Goal: Navigation & Orientation: Find specific page/section

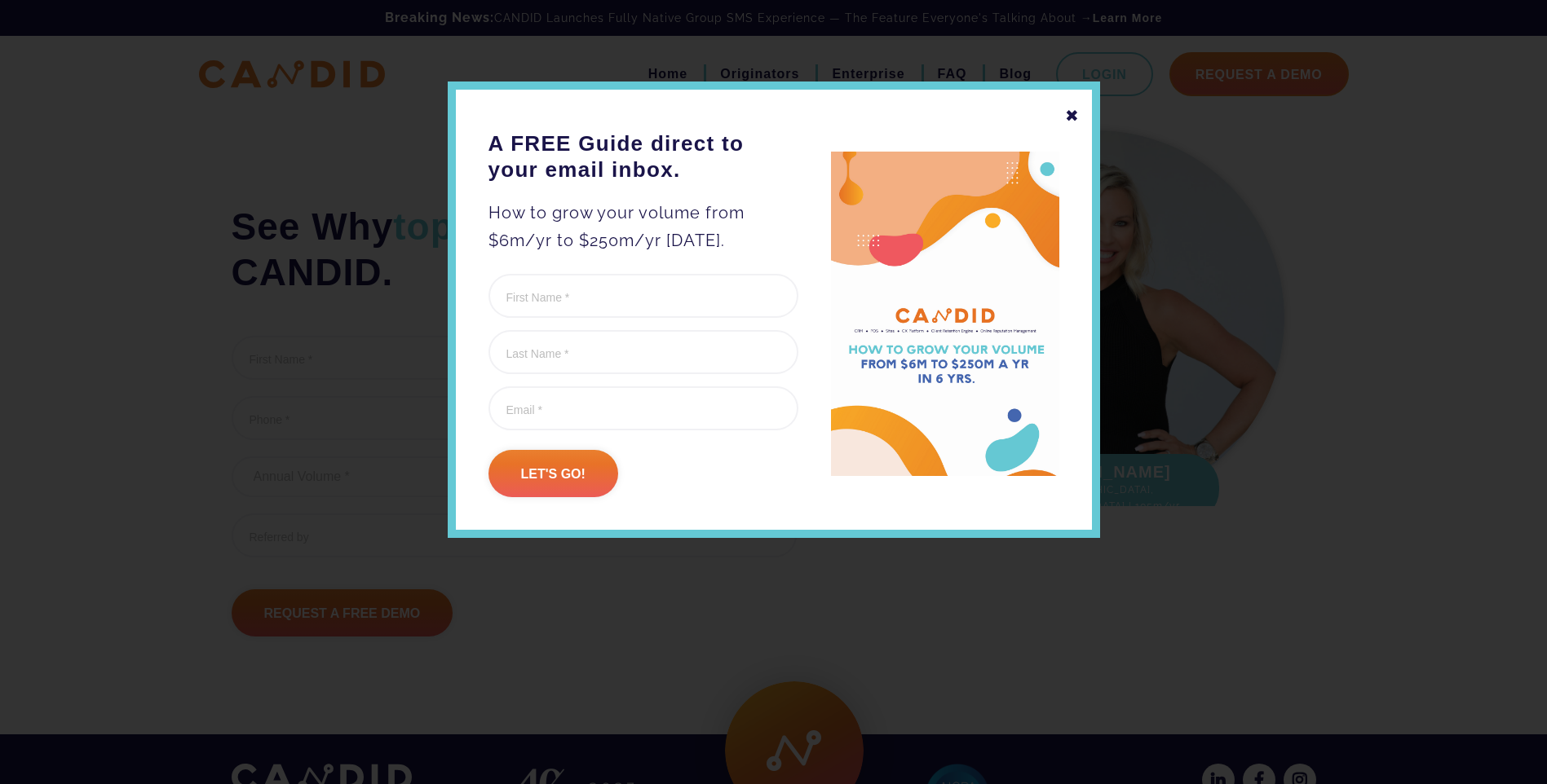
click at [1073, 113] on div "✖" at bounding box center [1073, 116] width 15 height 28
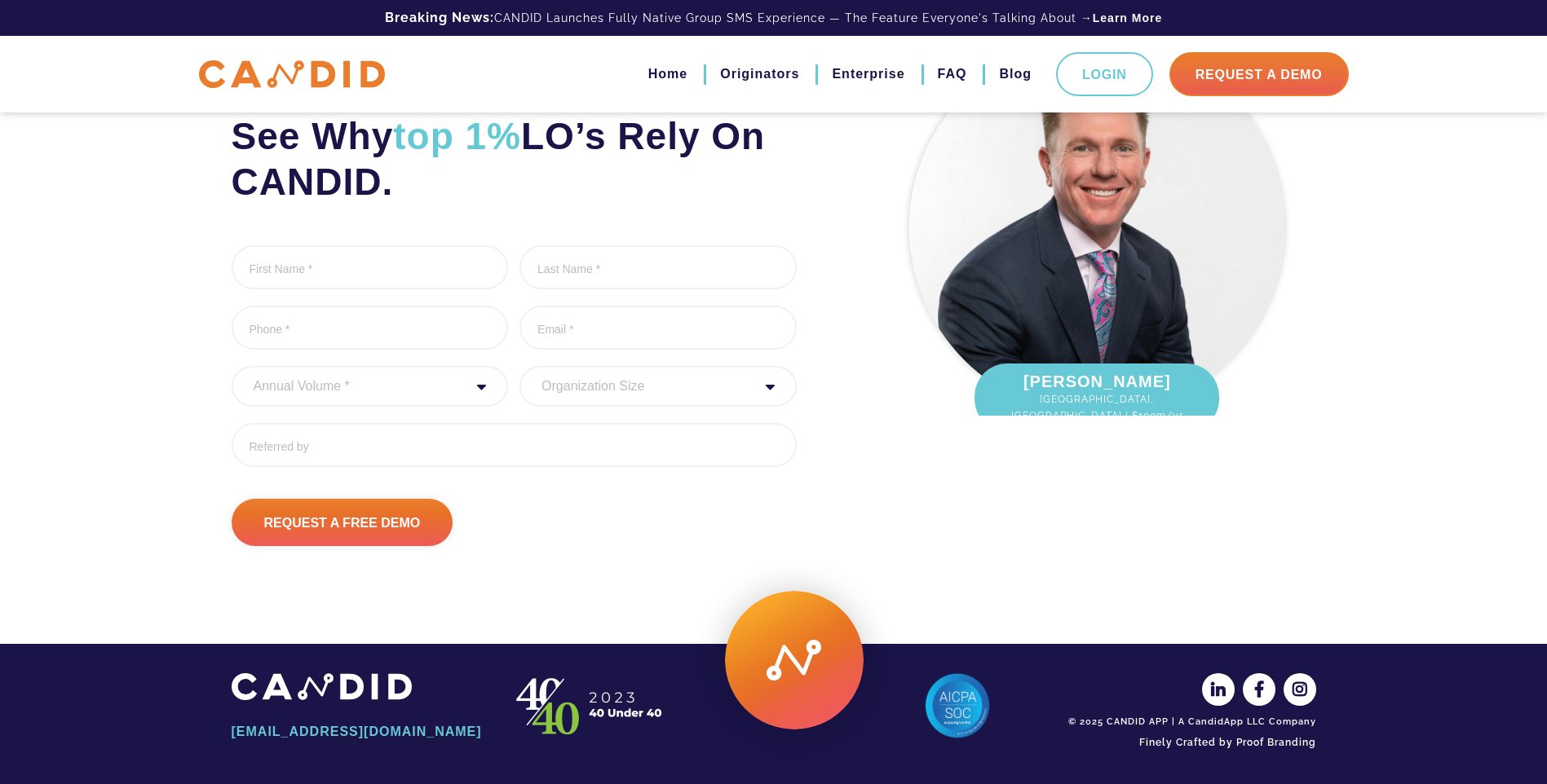
scroll to position [92, 0]
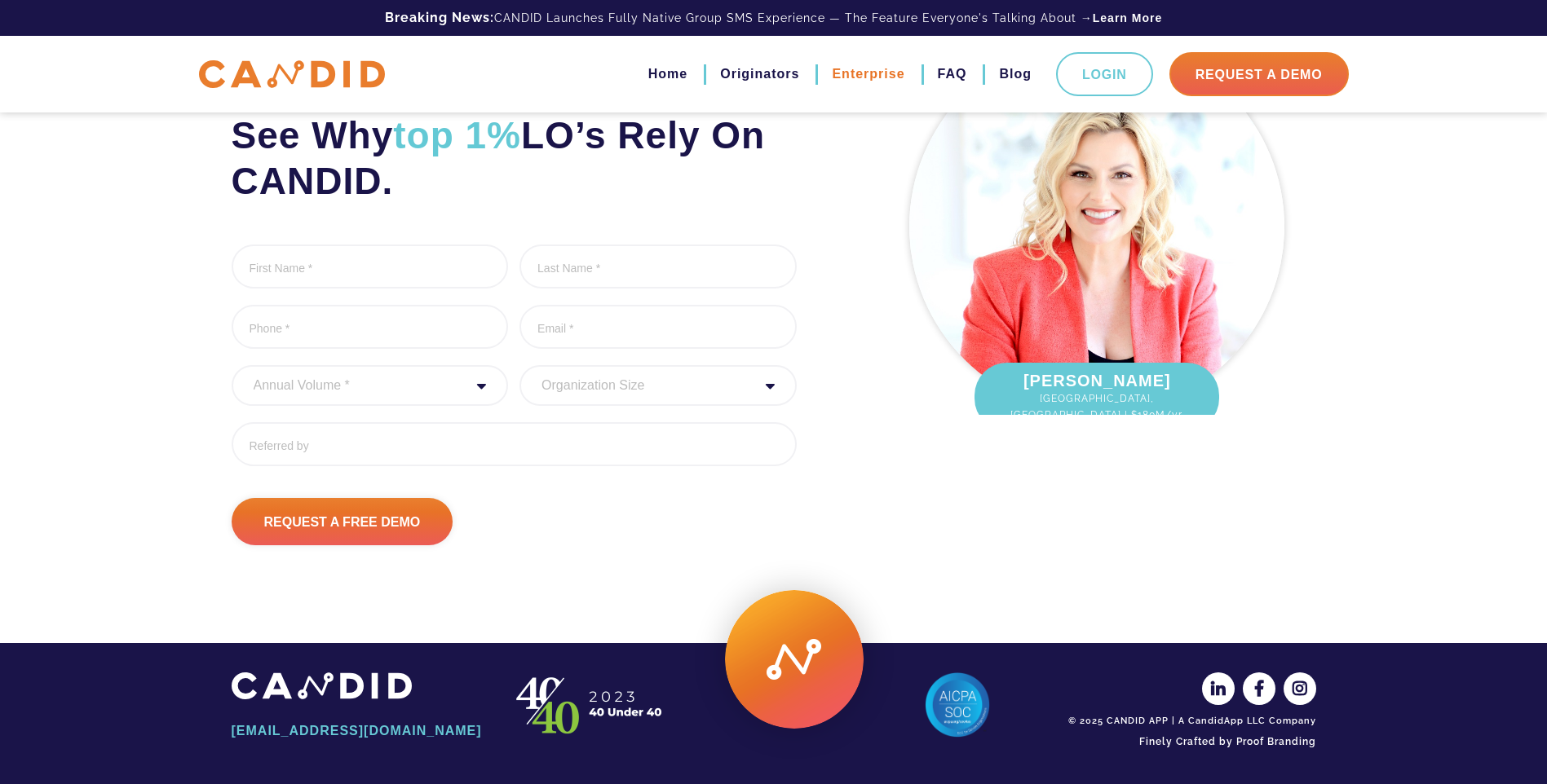
click at [868, 69] on link "Enterprise" at bounding box center [869, 74] width 73 height 28
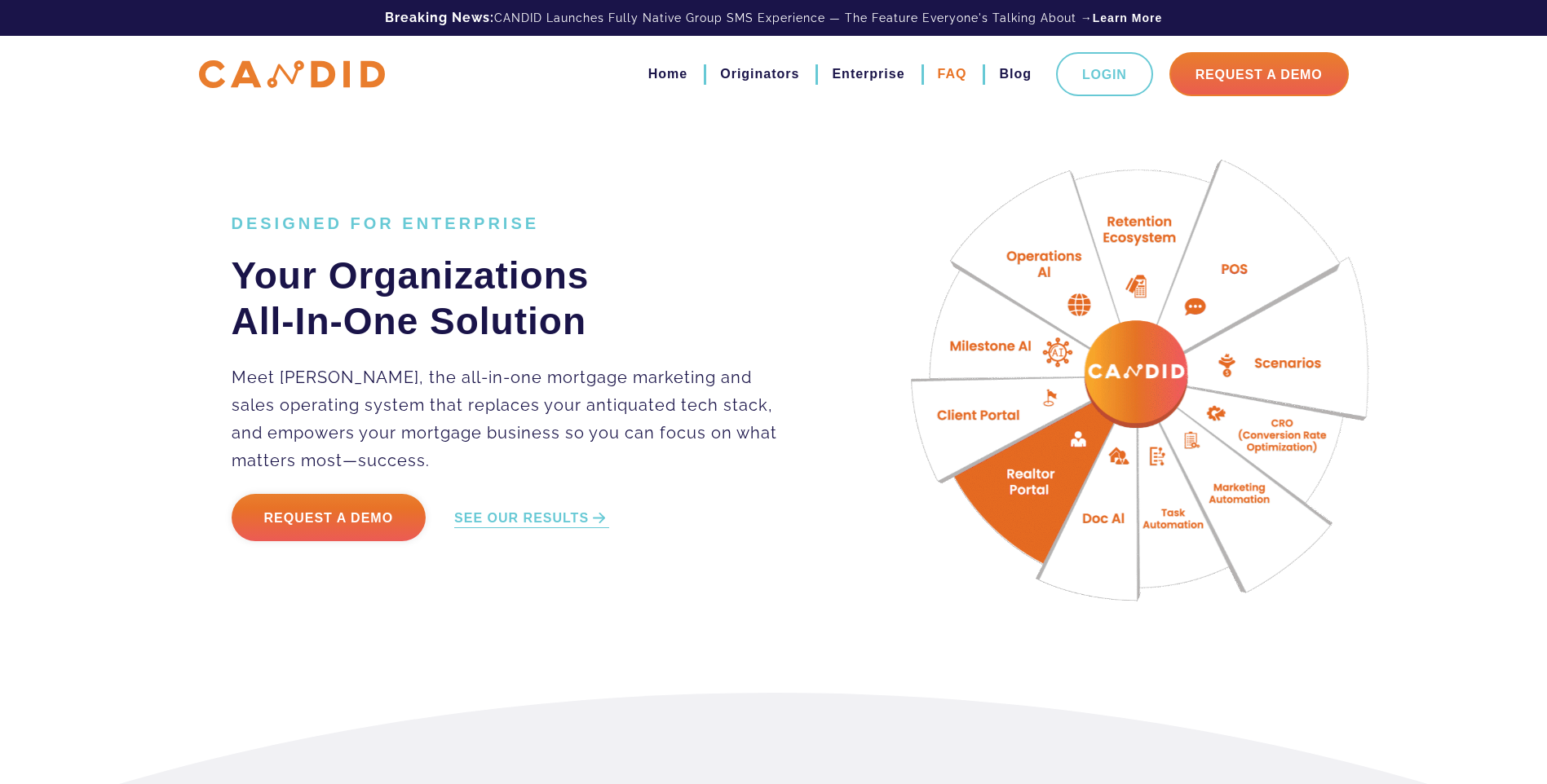
click at [946, 73] on link "FAQ" at bounding box center [953, 74] width 30 height 28
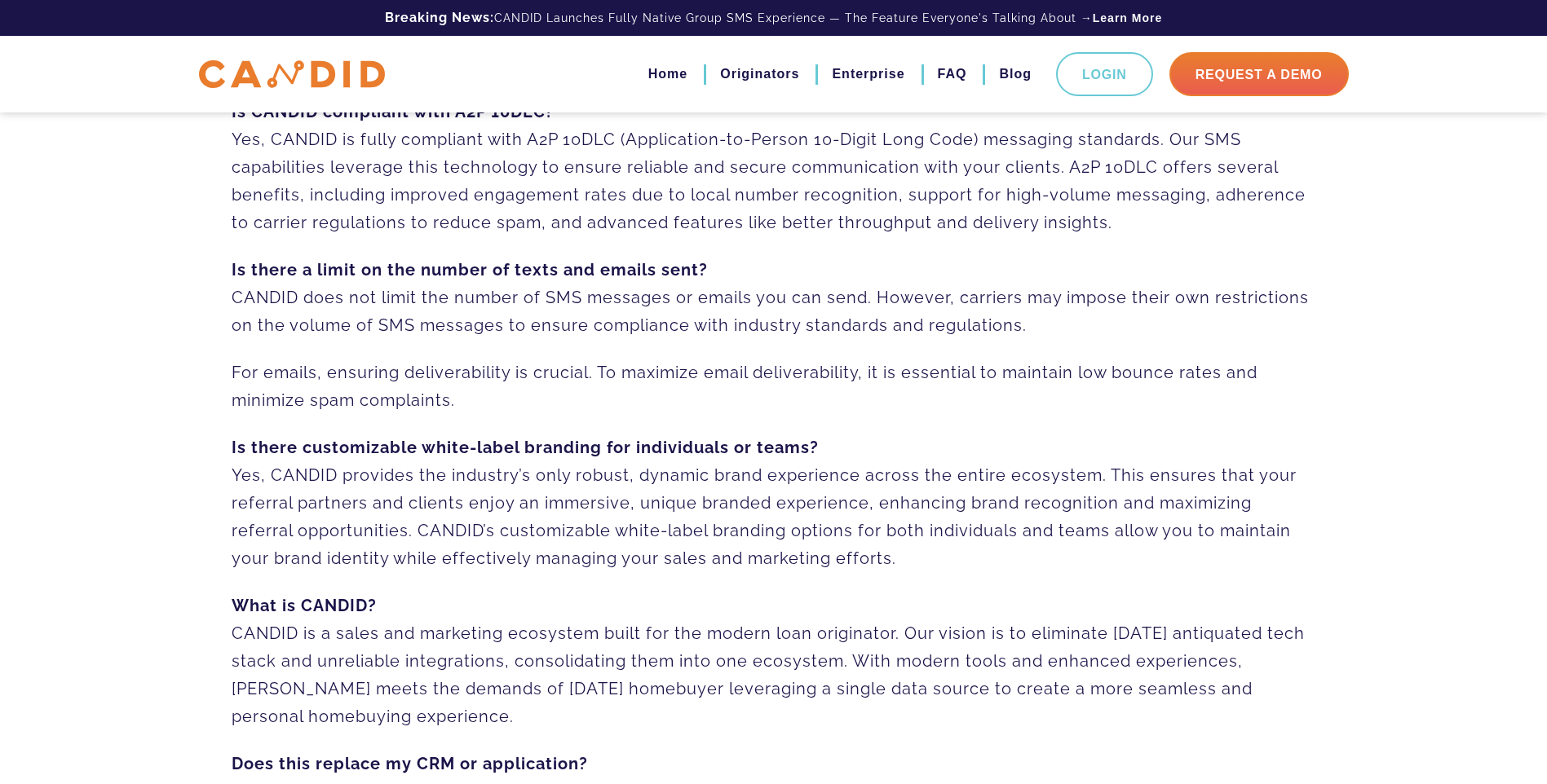
scroll to position [786, 0]
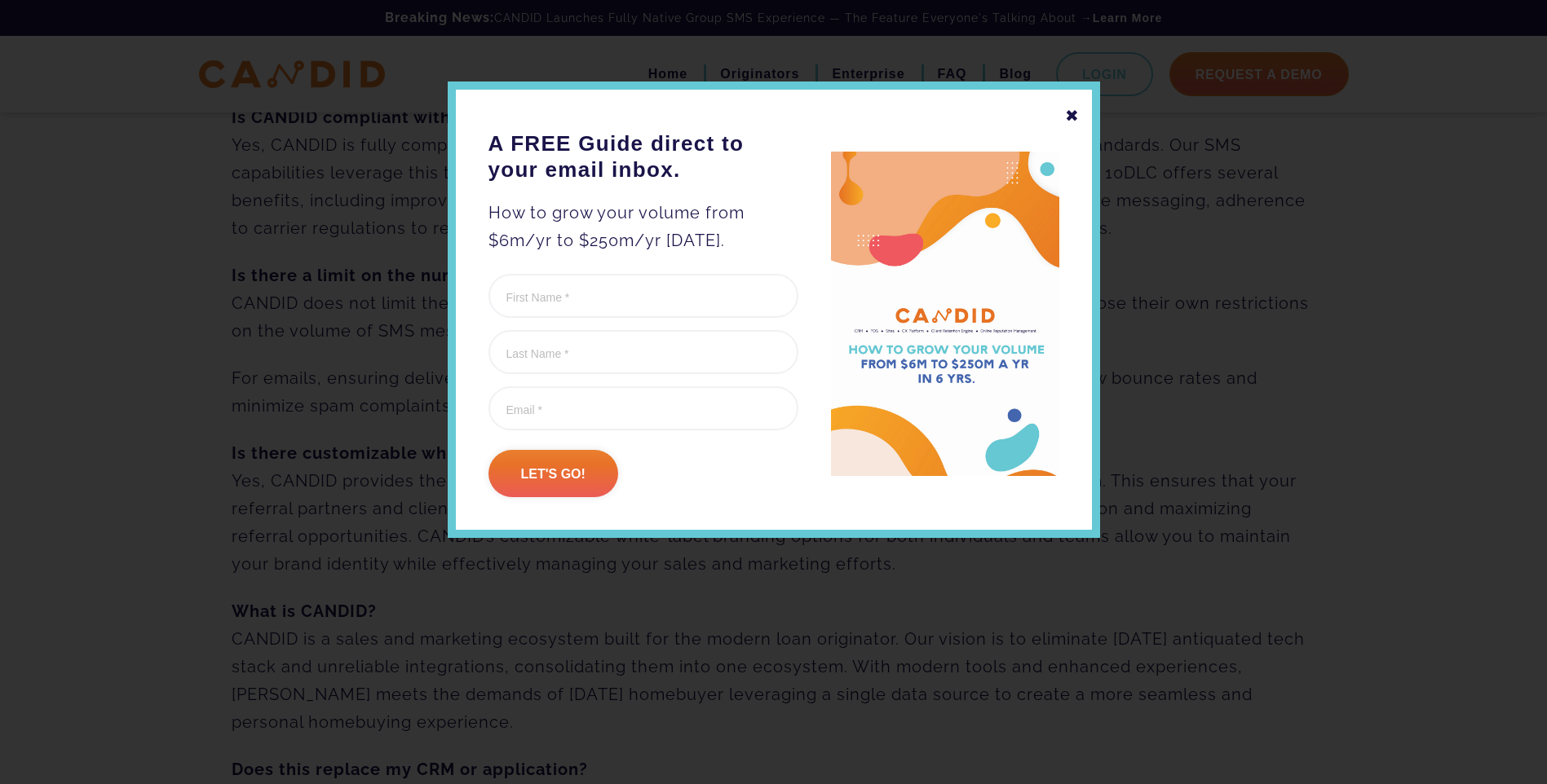
click at [1076, 114] on div "✖" at bounding box center [1073, 116] width 15 height 28
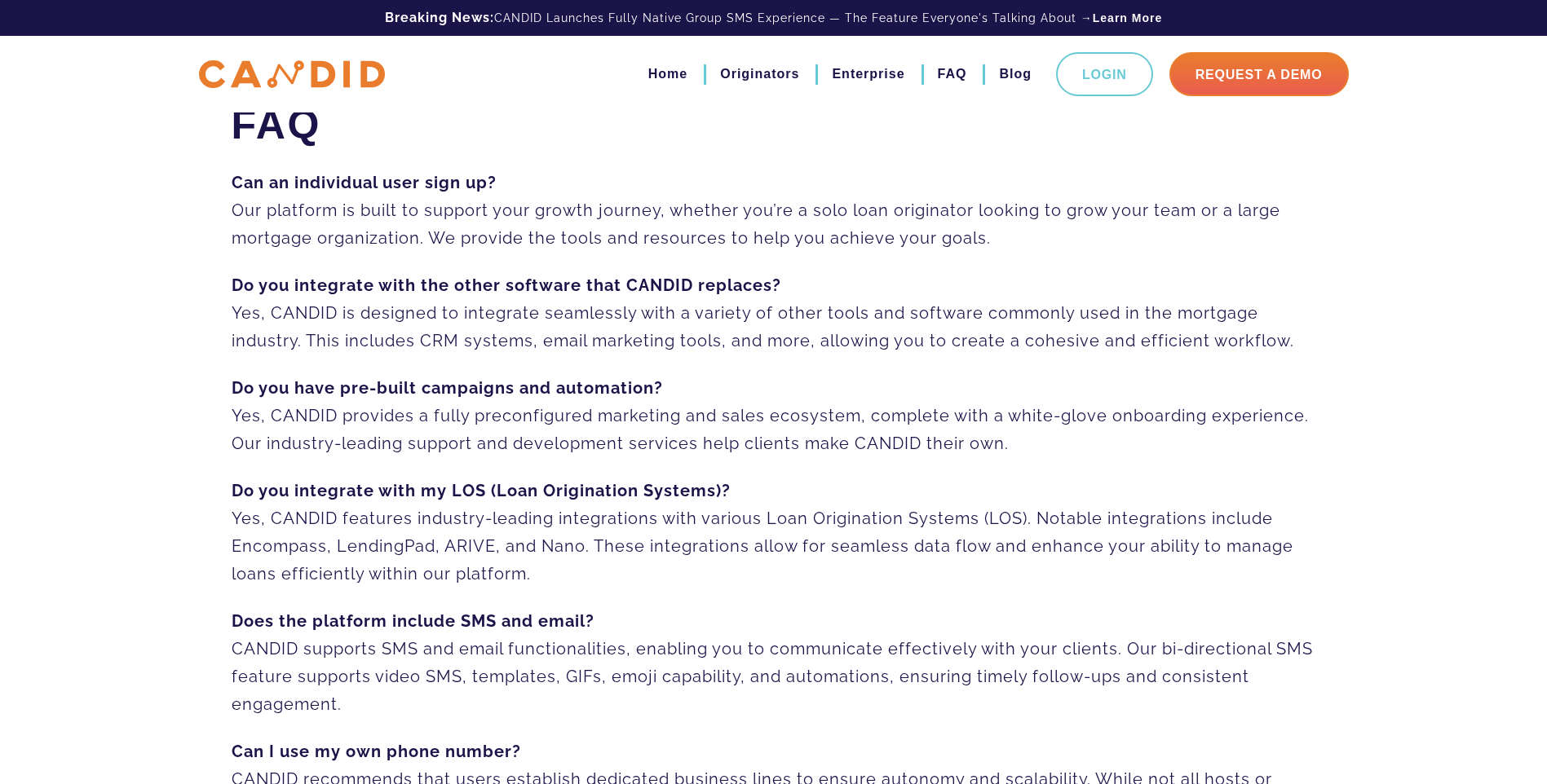
scroll to position [0, 0]
